Goal: Find specific page/section: Find specific page/section

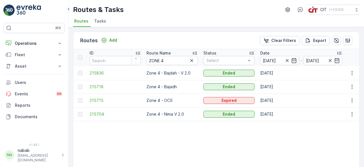
scroll to position [0, 320]
click at [291, 60] on icon "button" at bounding box center [294, 60] width 6 height 6
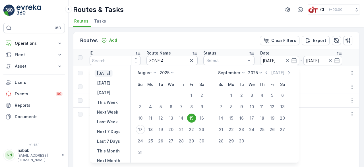
click at [110, 73] on p "Yesterday" at bounding box center [103, 73] width 13 height 6
type input "16.08.2025"
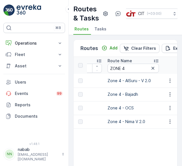
scroll to position [0, 39]
click at [126, 73] on input "ZONE 4" at bounding box center [133, 68] width 51 height 9
type input "ZONE 5"
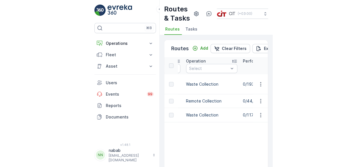
scroll to position [0, 387]
